Goal: Check status

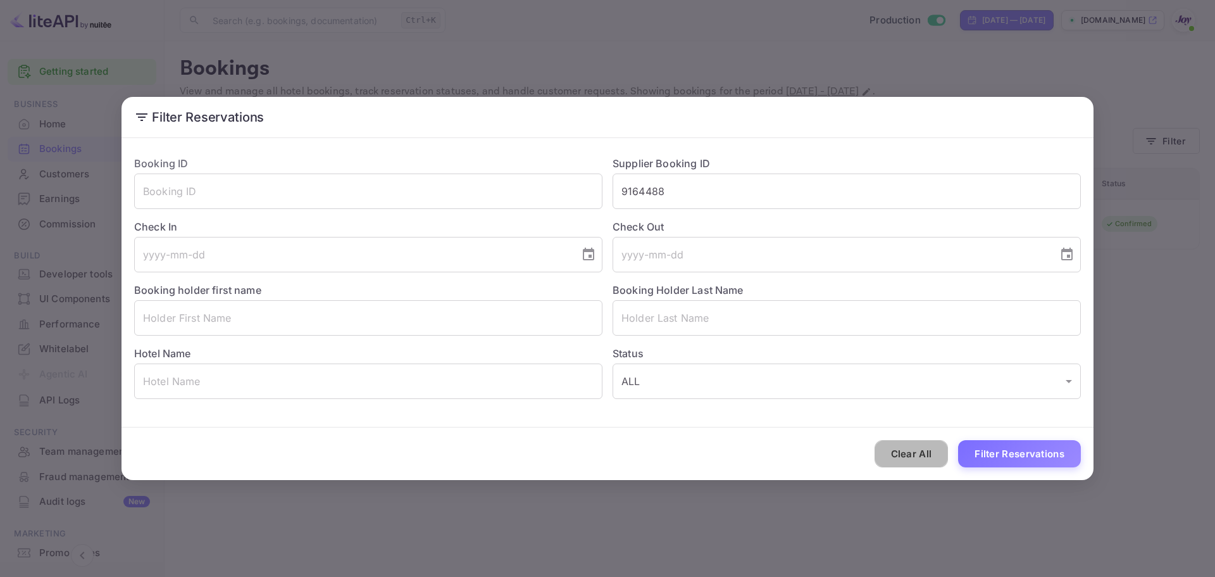
drag, startPoint x: 918, startPoint y: 454, endPoint x: 990, endPoint y: 389, distance: 97.2
click at [918, 453] on button "Clear All" at bounding box center [912, 453] width 74 height 27
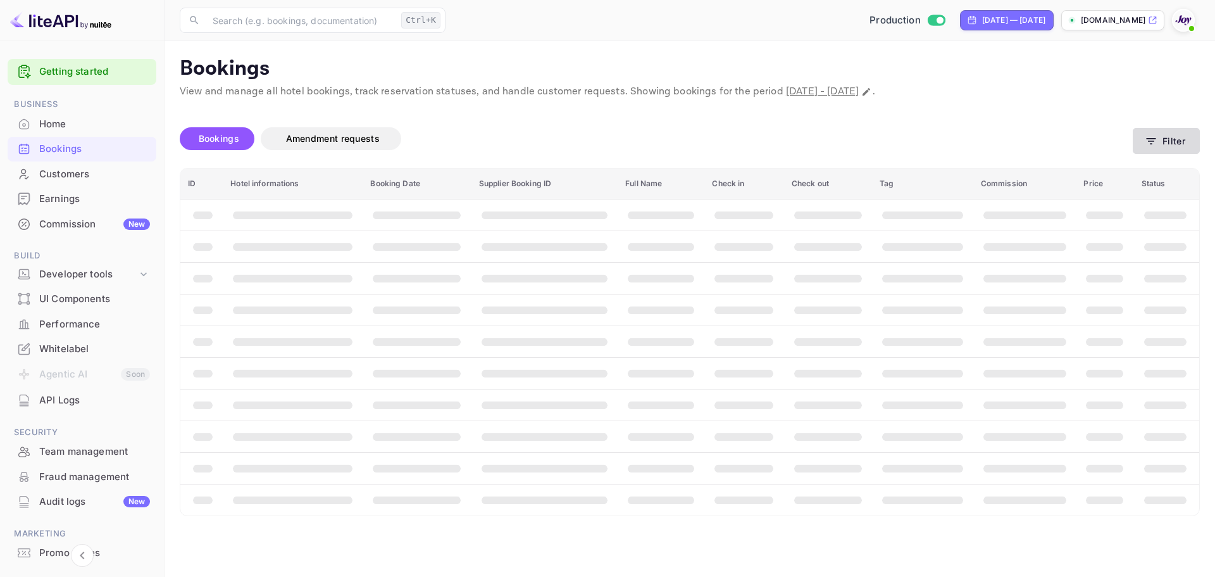
click at [1176, 142] on button "Filter" at bounding box center [1166, 141] width 67 height 26
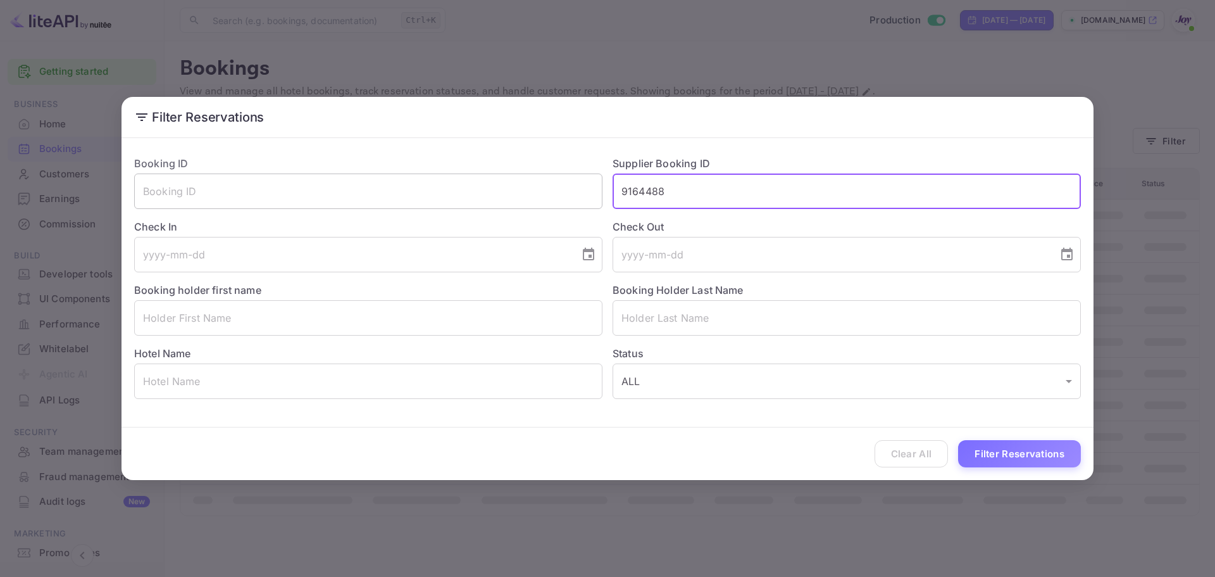
drag, startPoint x: 594, startPoint y: 192, endPoint x: 548, endPoint y: 204, distance: 47.0
click at [552, 201] on div "Booking ID ​ Supplier Booking ID 9164488 ​ Check In ​ Check Out ​ Booking holde…" at bounding box center [602, 272] width 957 height 253
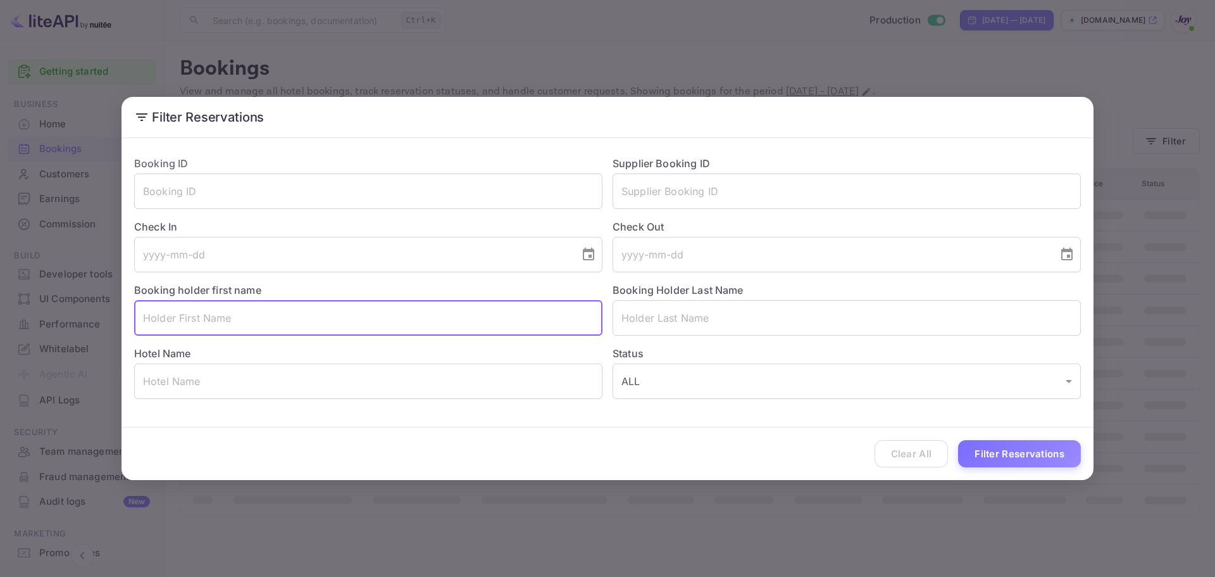
click at [409, 314] on input "text" at bounding box center [368, 317] width 468 height 35
paste input "[PERSON_NAME]"
click at [188, 318] on input "[PERSON_NAME]" at bounding box center [368, 317] width 468 height 35
type input "Abby"
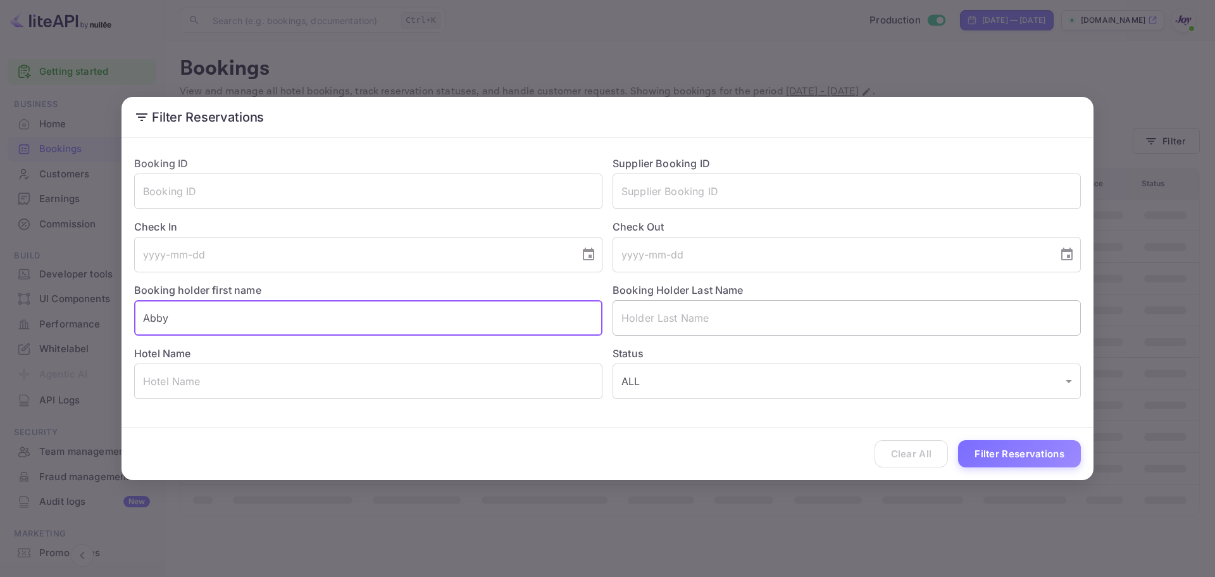
click at [691, 315] on input "text" at bounding box center [847, 317] width 468 height 35
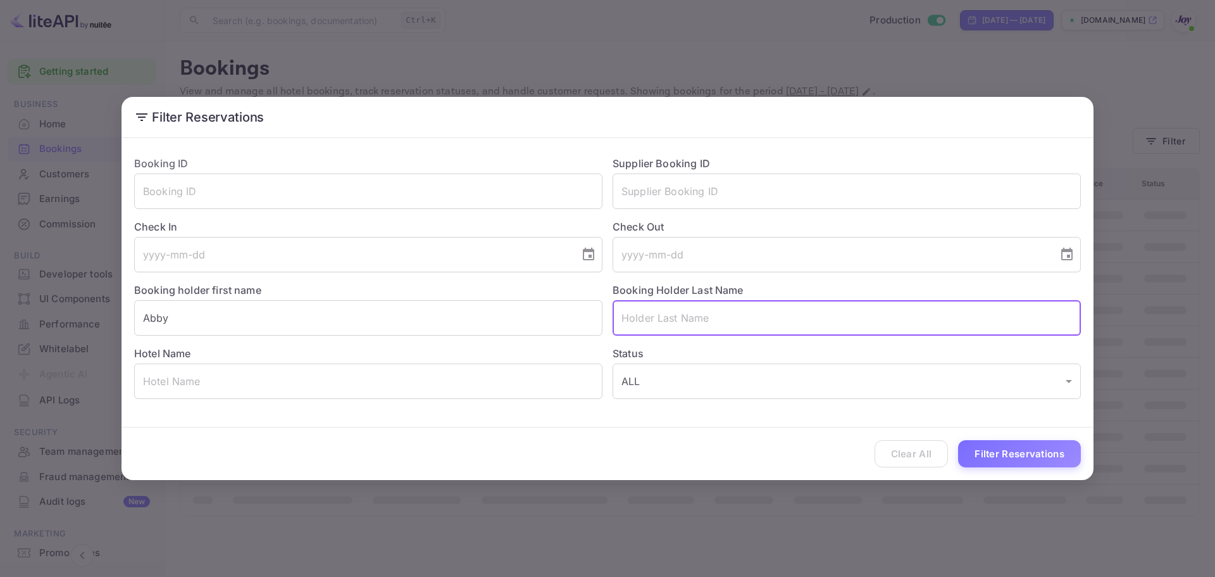
paste input "[PERSON_NAME]"
type input "[PERSON_NAME]"
click at [989, 449] on button "Filter Reservations" at bounding box center [1019, 453] width 123 height 27
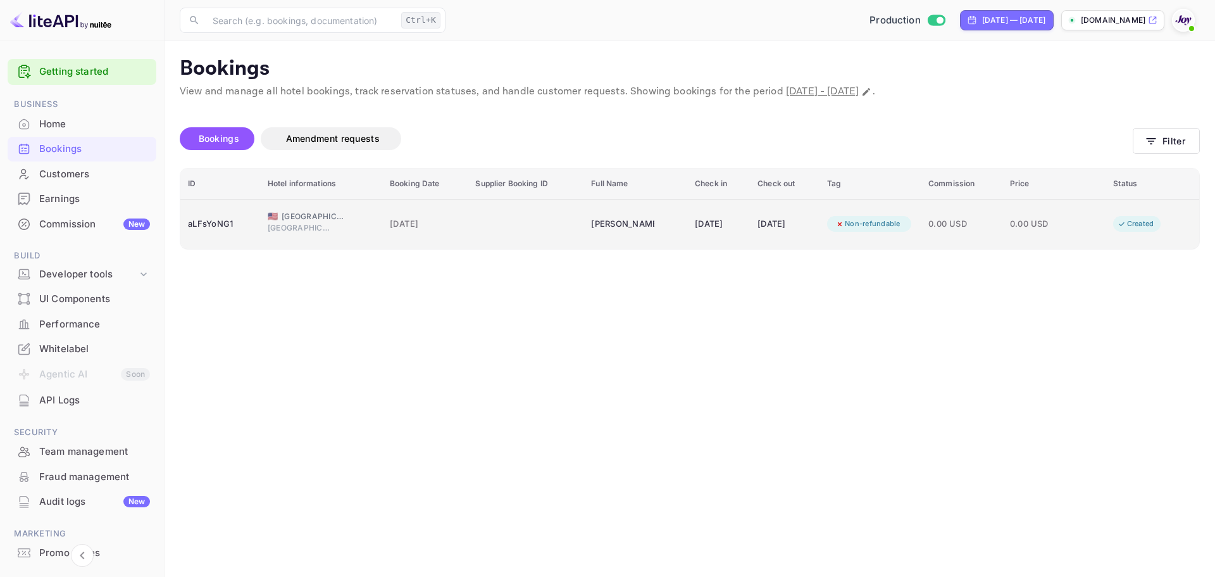
click at [497, 234] on div "booking table" at bounding box center [525, 224] width 101 height 20
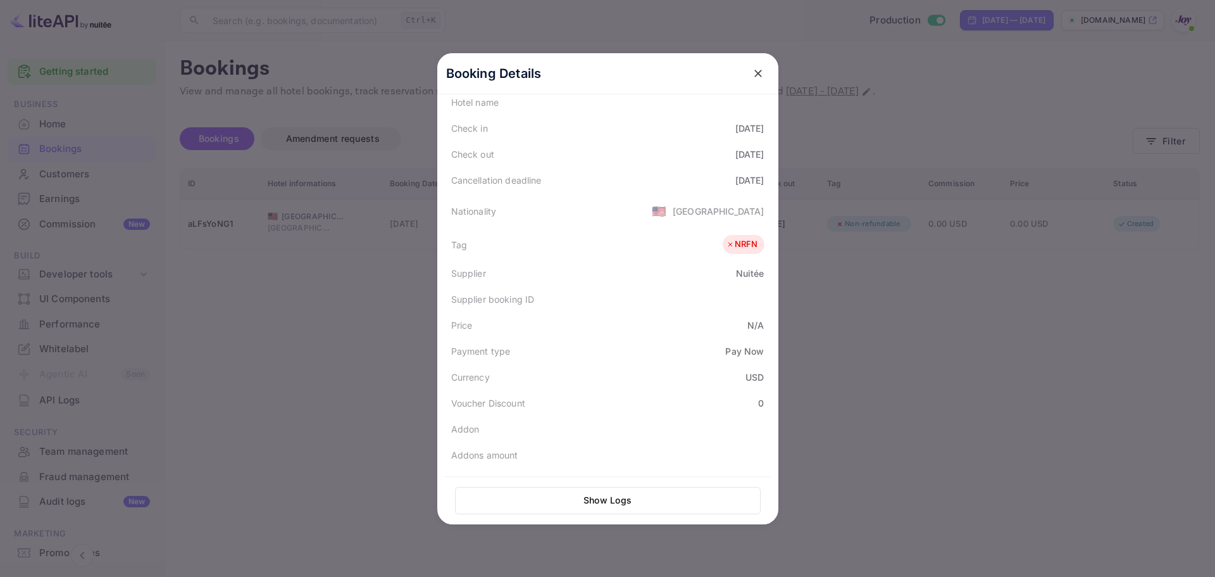
scroll to position [309, 0]
